Goal: Find contact information: Find contact information

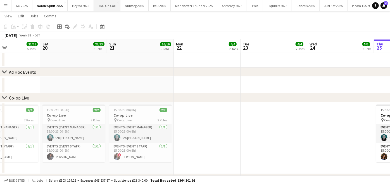
click at [108, 6] on button "TRO On Call Close" at bounding box center [107, 5] width 27 height 11
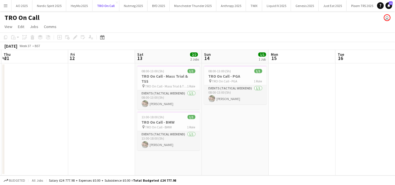
scroll to position [0, 132]
click at [151, 115] on span "13:00-18:00 (5h)" at bounding box center [153, 117] width 23 height 4
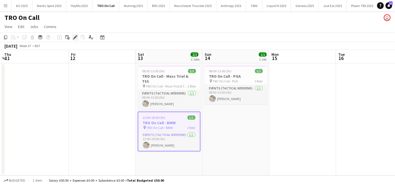
click at [73, 37] on icon "Edit" at bounding box center [75, 37] width 4 height 4
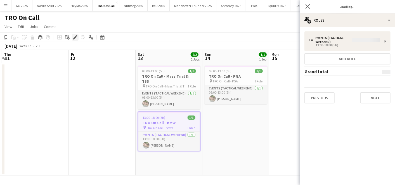
type input "*******"
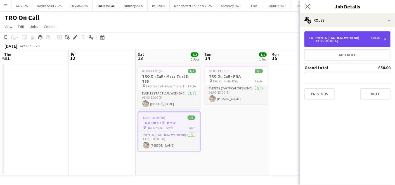
click at [333, 36] on div "Events (Tactical Weekend)" at bounding box center [339, 38] width 46 height 4
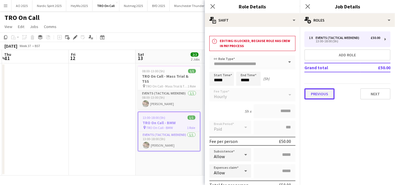
click at [325, 90] on button "Previous" at bounding box center [320, 93] width 30 height 11
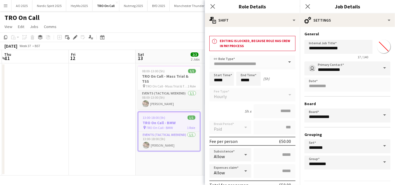
scroll to position [15, 0]
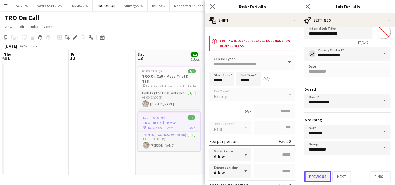
click at [324, 174] on button "Previous" at bounding box center [318, 176] width 27 height 11
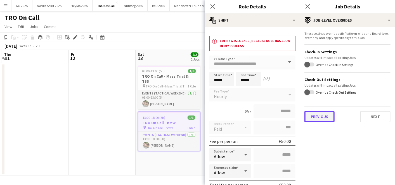
click at [317, 119] on button "Previous" at bounding box center [320, 116] width 30 height 11
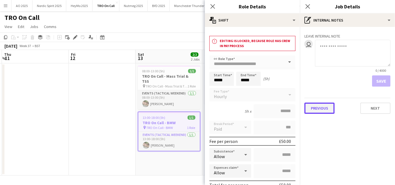
click at [315, 107] on button "Previous" at bounding box center [320, 107] width 30 height 11
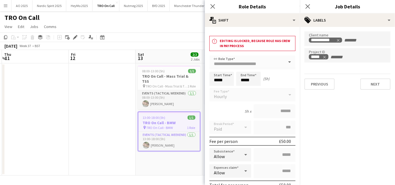
click at [164, 162] on app-date-cell "08:00-13:00 (5h) 1/1 TRO On Call - Mass Trial & TSS pin TRO On Call - Mass Tria…" at bounding box center [169, 119] width 67 height 112
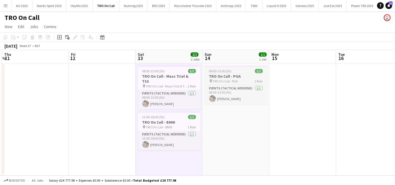
click at [224, 77] on h3 "TRO On Call - PGA" at bounding box center [236, 76] width 63 height 5
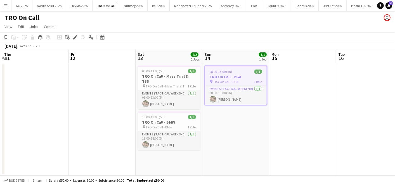
click at [4, 6] on app-icon "Menu" at bounding box center [5, 5] width 4 height 4
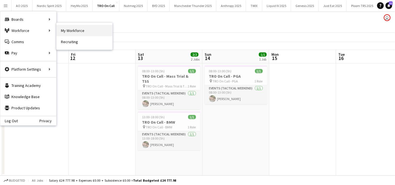
click at [69, 32] on link "My Workforce" at bounding box center [84, 30] width 56 height 11
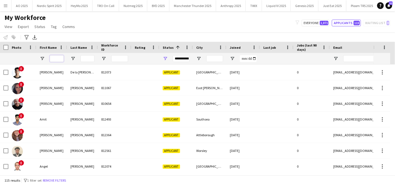
click at [56, 59] on input "First Name Filter Input" at bounding box center [57, 58] width 14 height 7
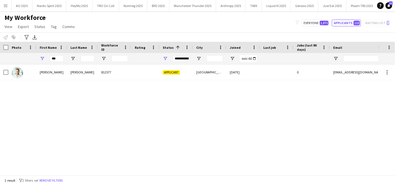
click at [18, 100] on div "[PERSON_NAME] 812577 Applicant [GEOGRAPHIC_DATA] [DATE] 0 [EMAIL_ADDRESS][DOMAI…" at bounding box center [189, 117] width 378 height 106
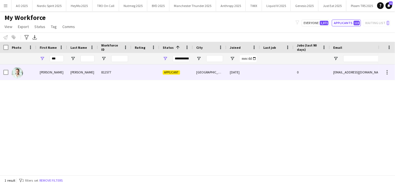
click at [343, 69] on div "[EMAIL_ADDRESS][DOMAIN_NAME]" at bounding box center [386, 71] width 112 height 15
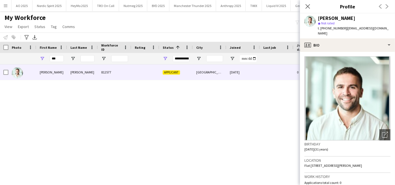
drag, startPoint x: 345, startPoint y: 29, endPoint x: 378, endPoint y: 27, distance: 33.6
click at [378, 27] on div "[PERSON_NAME] star Not rated t. [PHONE_NUMBER] | [PERSON_NAME][EMAIL_ADDRESS][D…" at bounding box center [347, 25] width 95 height 25
copy span "[EMAIL_ADDRESS][DOMAIN_NAME]"
drag, startPoint x: 324, startPoint y: 28, endPoint x: 343, endPoint y: 29, distance: 18.2
click at [343, 29] on span "t. [PHONE_NUMBER]" at bounding box center [332, 28] width 29 height 4
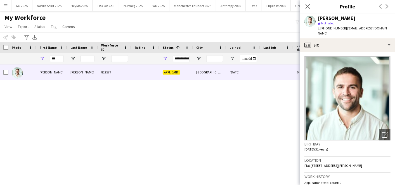
copy span "47740040201"
drag, startPoint x: 344, startPoint y: 30, endPoint x: 380, endPoint y: 30, distance: 36.4
click at [380, 30] on div "[PERSON_NAME] star Not rated t. [PHONE_NUMBER] | [PERSON_NAME][EMAIL_ADDRESS][D…" at bounding box center [347, 25] width 95 height 25
copy span "[EMAIL_ADDRESS][DOMAIN_NAME]"
click at [62, 56] on input "***" at bounding box center [57, 58] width 14 height 7
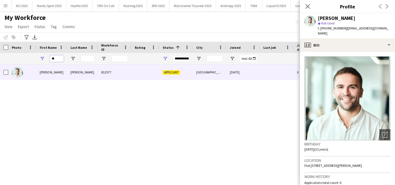
type input "*"
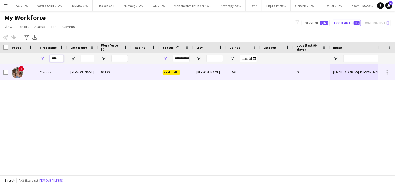
type input "****"
click at [50, 71] on div "Ciandra" at bounding box center [51, 71] width 31 height 15
